Goal: Find specific page/section: Find specific page/section

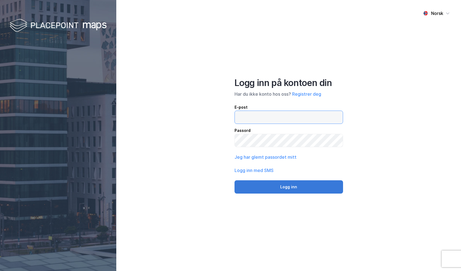
type input "[EMAIL_ADDRESS][DOMAIN_NAME]"
click at [284, 189] on button "Logg inn" at bounding box center [289, 187] width 109 height 13
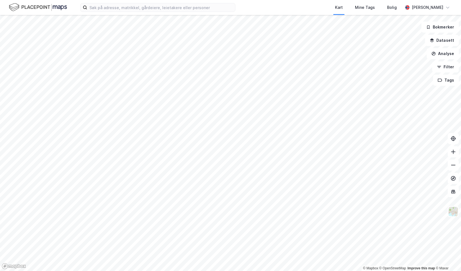
click at [168, 271] on html "Kart Mine Tags Bolig [PERSON_NAME] © Mapbox © OpenStreetMap Improve this map © …" at bounding box center [230, 135] width 461 height 271
